Goal: Check status: Check status

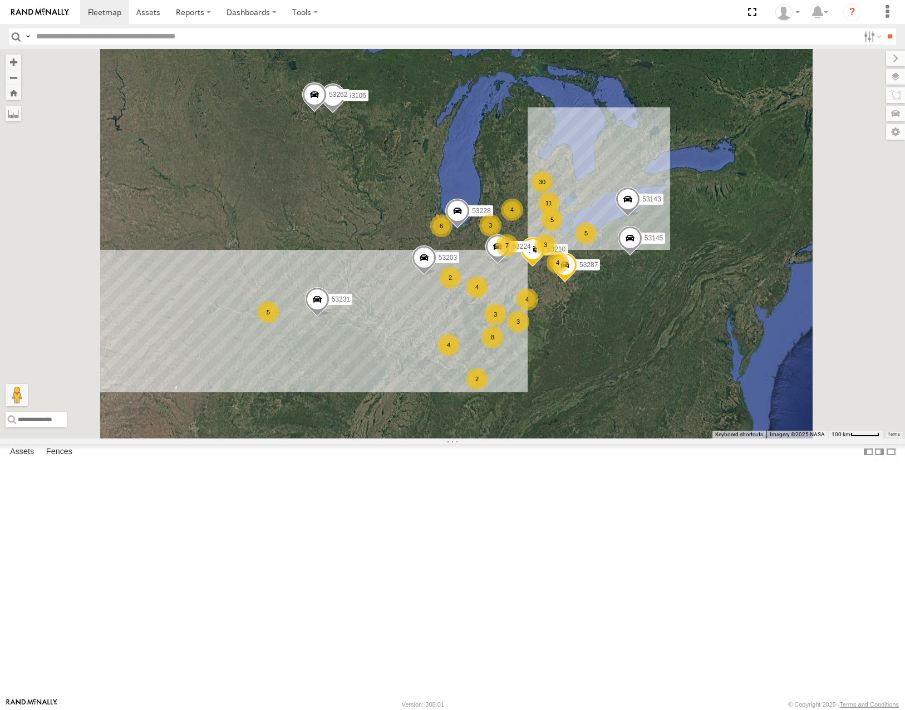
select select "**********"
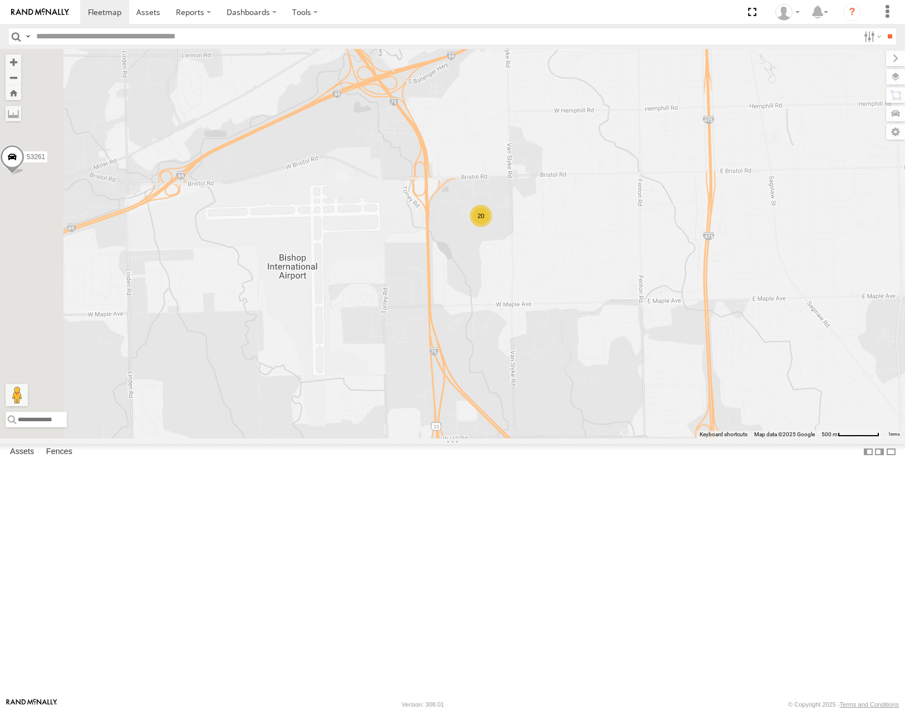
click at [554, 302] on div "53106 53262 53287 53210 53143 53203 53145 53231 53224 53228 53234 53285 53225 5…" at bounding box center [452, 243] width 905 height 389
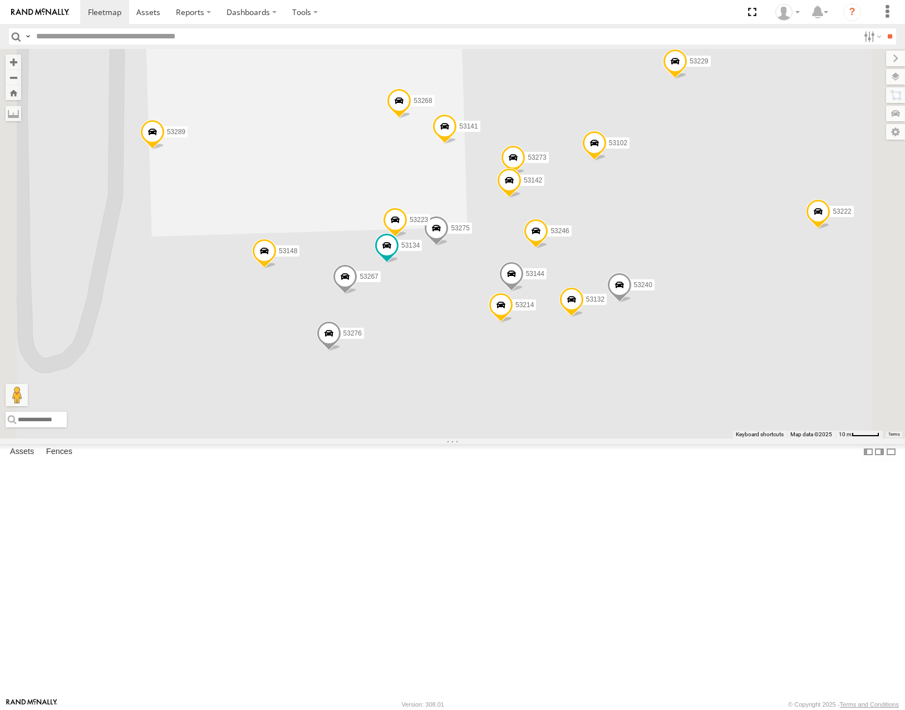
drag, startPoint x: 703, startPoint y: 211, endPoint x: 705, endPoint y: 202, distance: 9.7
click at [705, 202] on div "53106 53262 53287 53210 53143 53203 53145 53231 53224 53228 53234 53285 53225 5…" at bounding box center [452, 243] width 905 height 389
